Goal: Transaction & Acquisition: Book appointment/travel/reservation

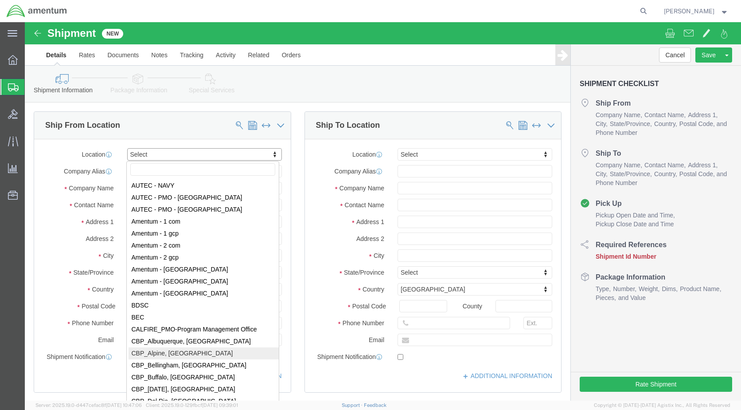
scroll to position [1507, 0]
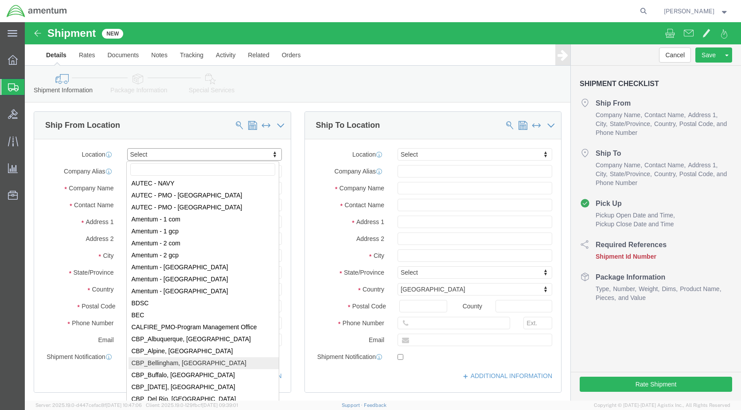
select select "49918"
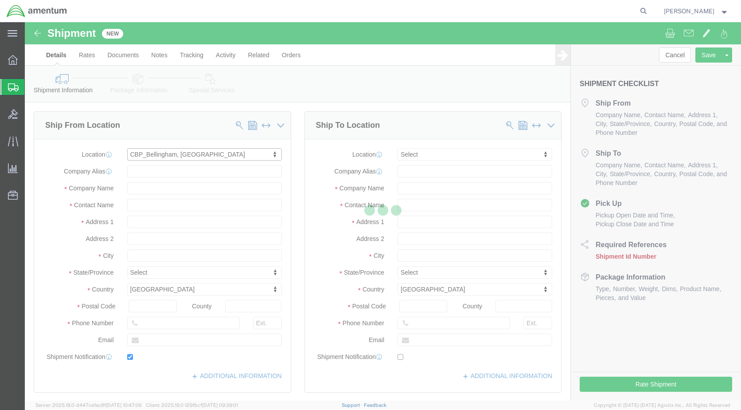
type input "[STREET_ADDRESS]"
type input "98226"
type input "[PHONE_NUMBER]"
type input "[PERSON_NAME][EMAIL_ADDRESS][PERSON_NAME][DOMAIN_NAME]"
checkbox input "true"
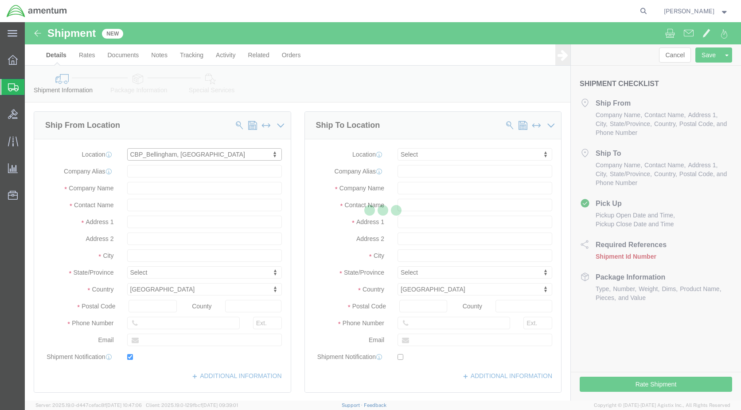
type input "Amentum Services, Inc"
type input "[PERSON_NAME]"
type input "Bellingham"
select select "WA"
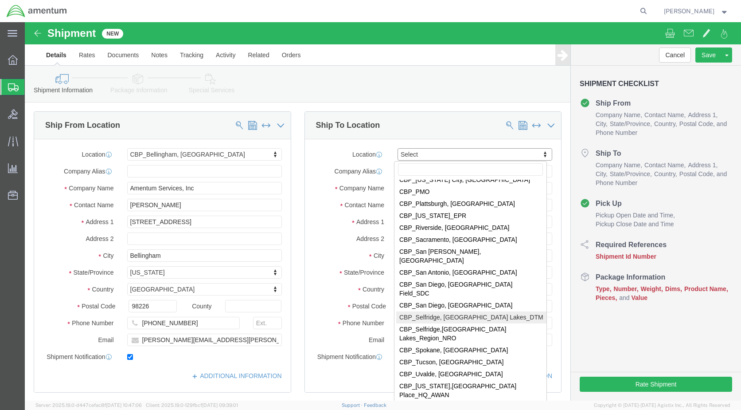
scroll to position [1906, 0]
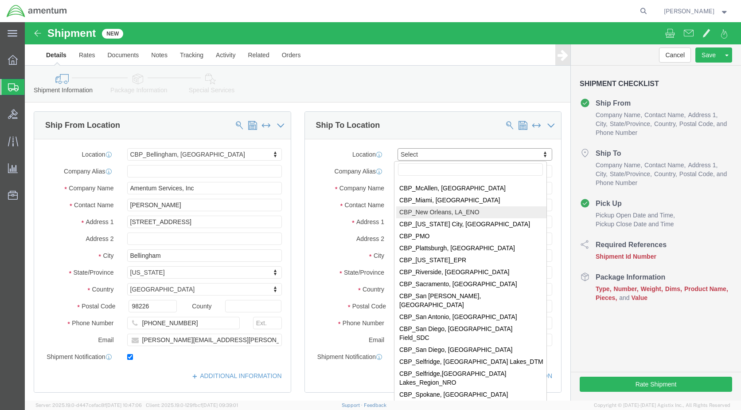
select select "49932"
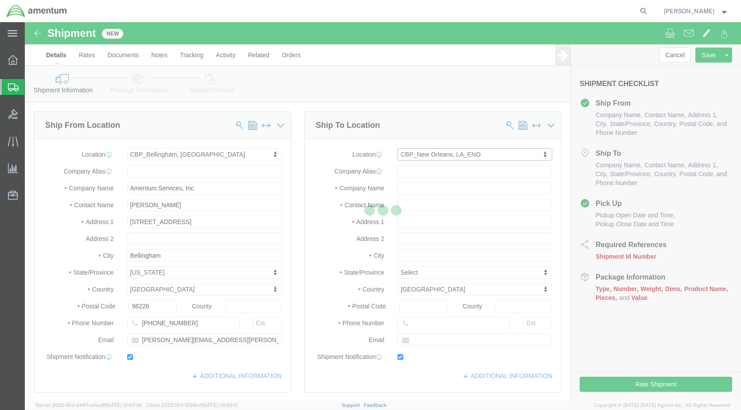
type input "[STREET_ADDRESS][PERSON_NAME]"
type input "70401"
type input "[PHONE_NUMBER]"
type input "[PERSON_NAME][EMAIL_ADDRESS][PERSON_NAME][DOMAIN_NAME]"
checkbox input "true"
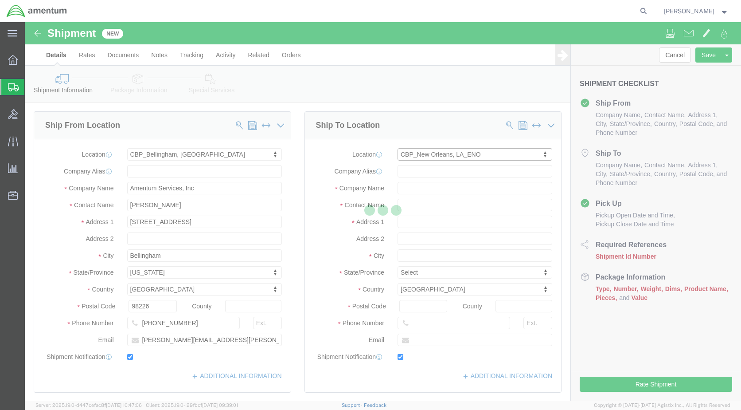
type input "Amentum Services, Inc"
type input "[PERSON_NAME]"
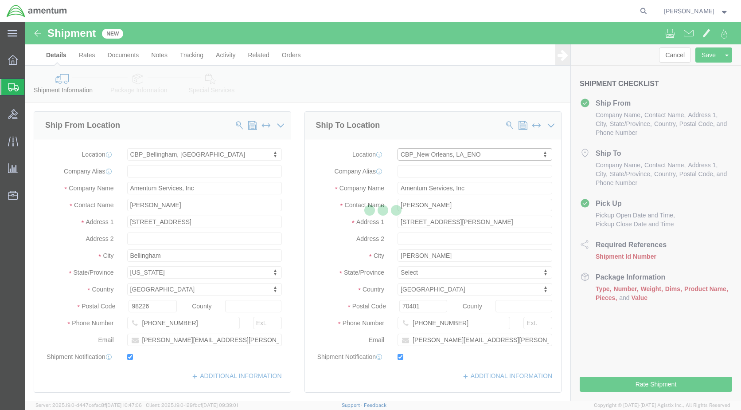
select select "LA"
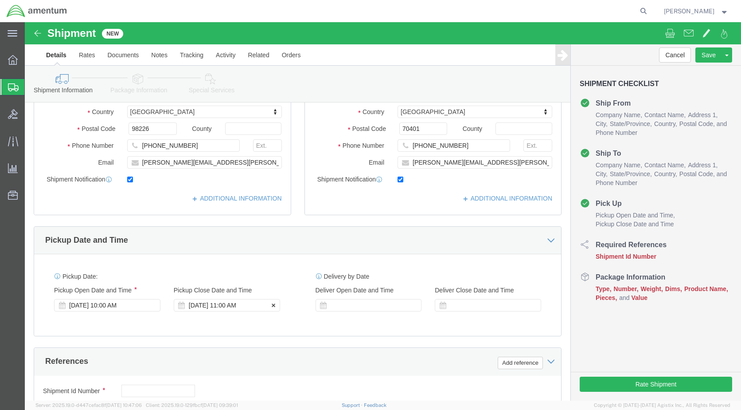
click div "[DATE] 11:00 AM"
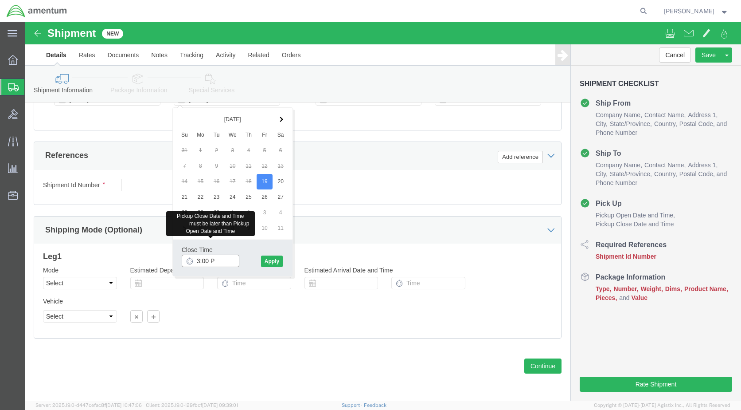
type input "3:00 PM"
click button "Apply"
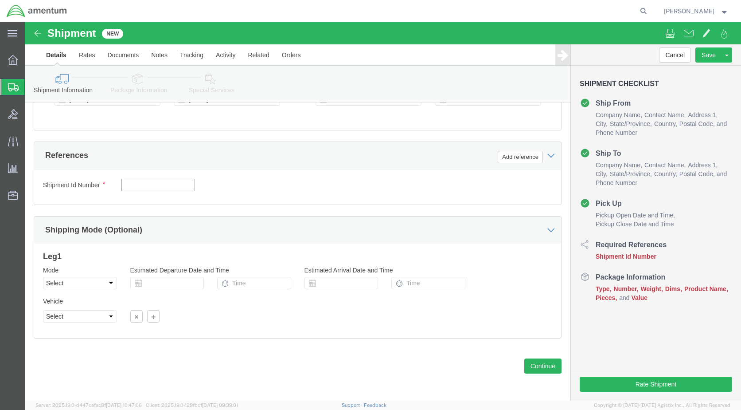
click input "text"
type input "6118.03.03.2219.000.WBE.0000"
click button "Add reference"
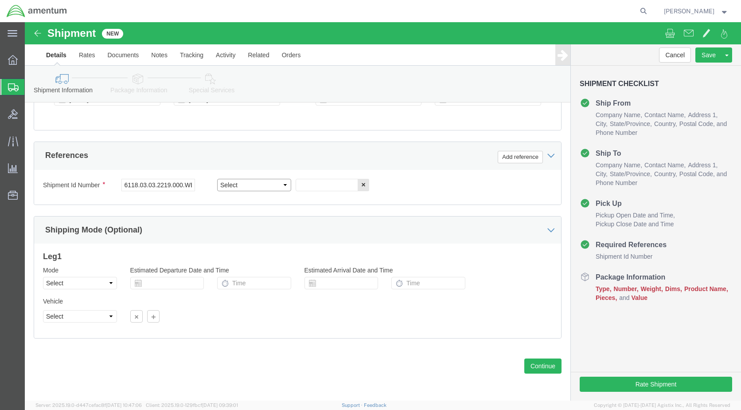
click select "Select Account Type Activity ID Airline Appointment Number ASN Batch Request # …"
select select "DEPT"
click select "Select Account Type Activity ID Airline Appointment Number ASN Batch Request # …"
click input "text"
type input "CBP"
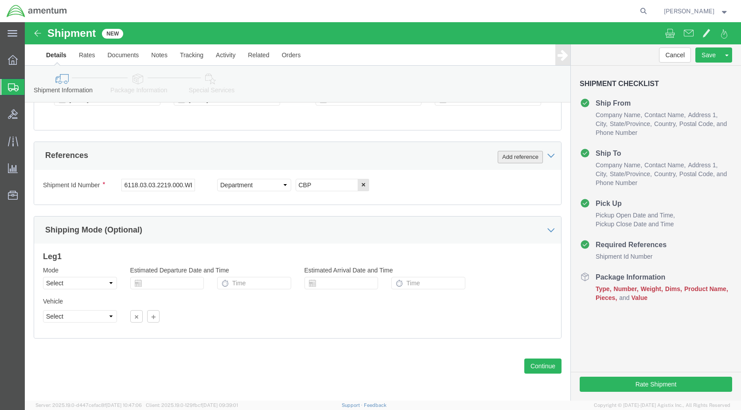
click button "Add reference"
click select "Select Account Type Activity ID Airline Appointment Number ASN Batch Request # …"
select select "CUSTREF"
click select "Select Account Type Activity ID Airline Appointment Number ASN Batch Request # …"
click input "text"
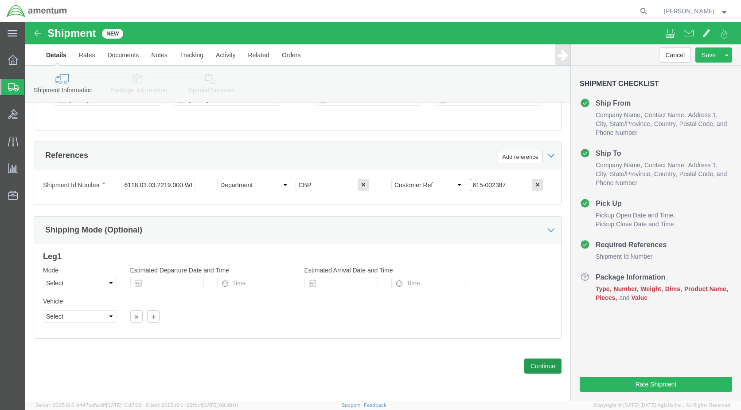
type input "615-002387"
click button "Continue"
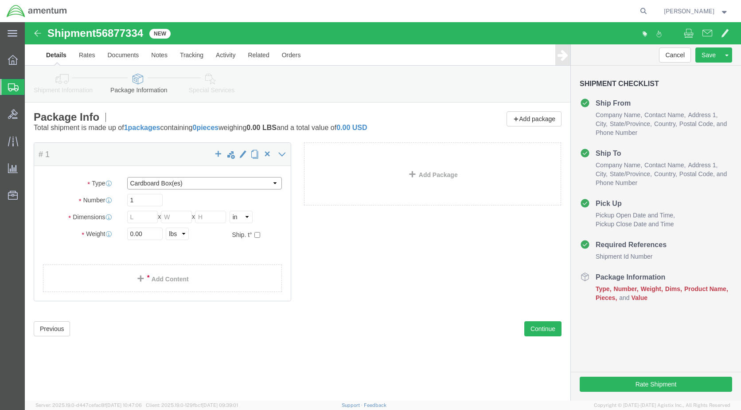
click select "Select BCK Boxes Bale(s) Basket(s) Bolt(s) Bottle(s) Buckets Bulk Bundle(s) Can…"
select select "PAK"
click select "Select BCK Boxes Bale(s) Basket(s) Bolt(s) Bottle(s) Buckets Bulk Bundle(s) Can…"
type input "10.25"
type input "12.75"
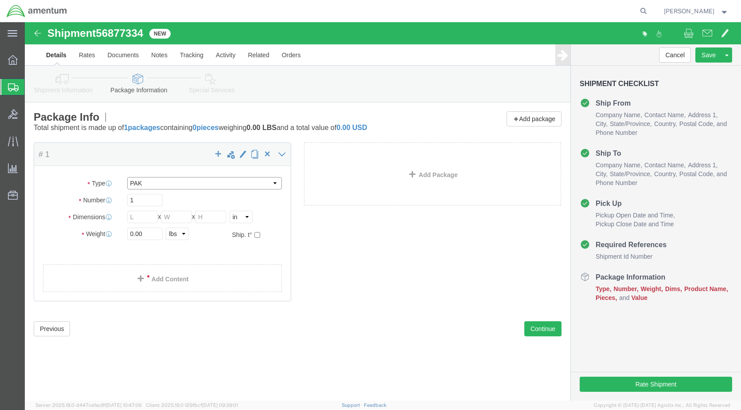
type input "1.00"
click input "0.00"
type input "0.50"
click link "Add Content"
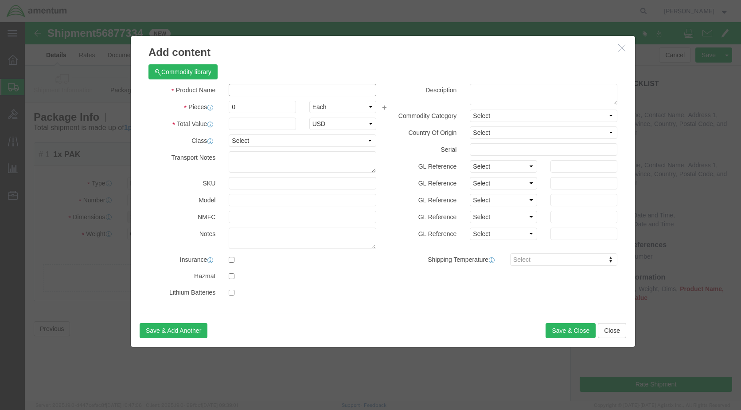
click input "text"
type input "MS35489-15"
type input "3.00"
type input "25.00"
click button "Save & Close"
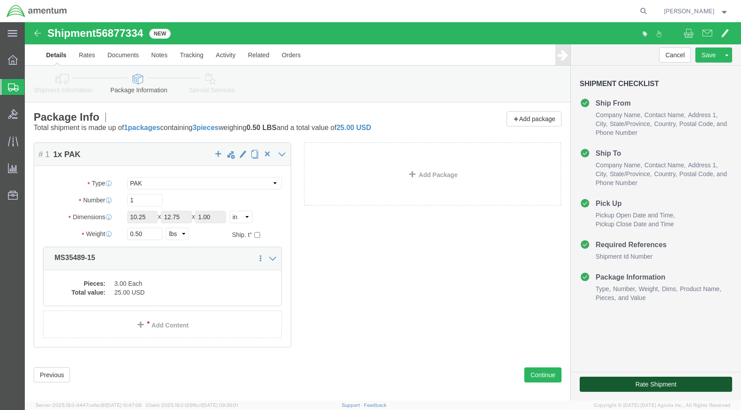
click button "Rate Shipment"
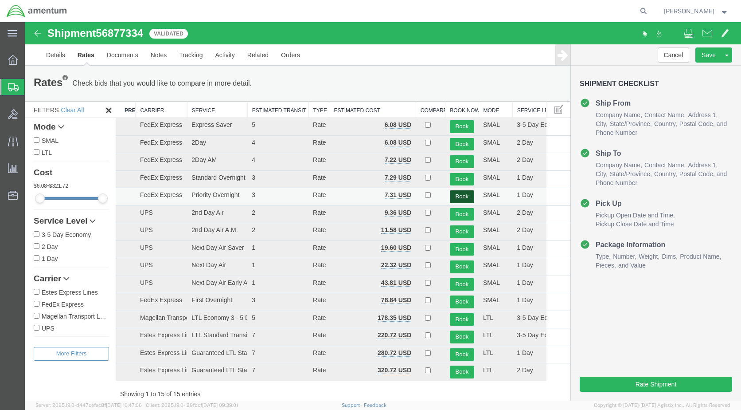
click at [458, 192] on button "Book" at bounding box center [462, 196] width 24 height 13
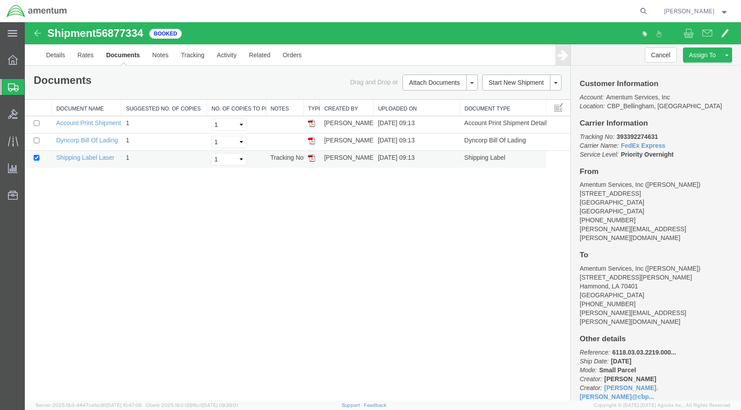
click at [313, 160] on img at bounding box center [311, 157] width 7 height 7
